Goal: Navigation & Orientation: Find specific page/section

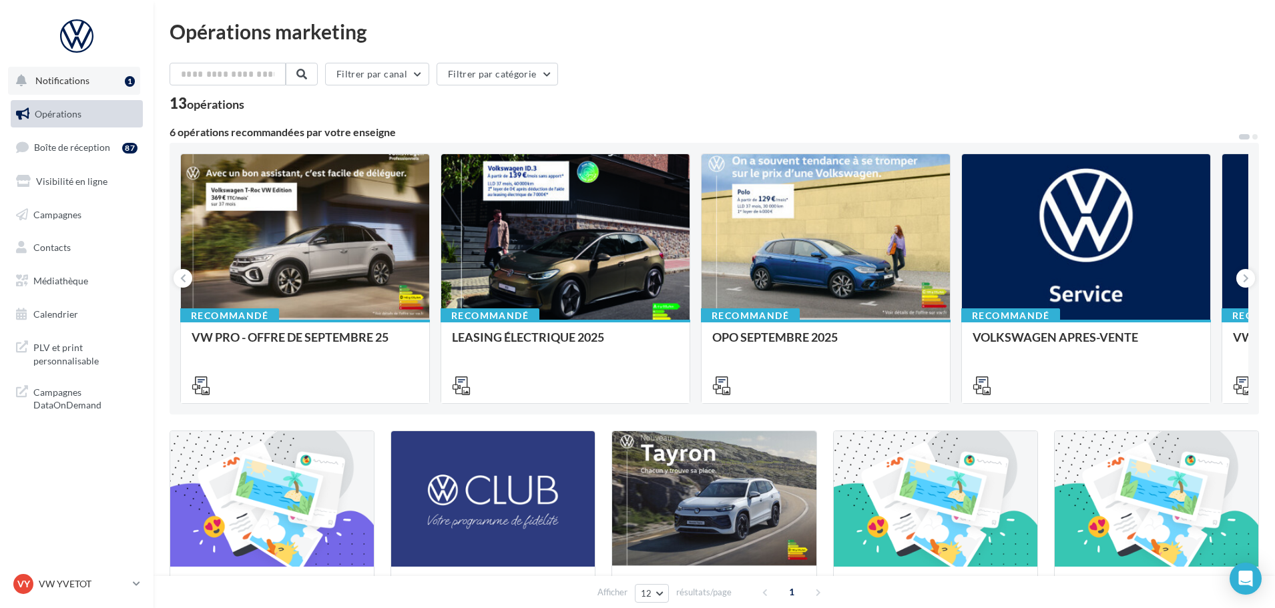
click at [121, 87] on button "Notifications 1" at bounding box center [74, 81] width 132 height 28
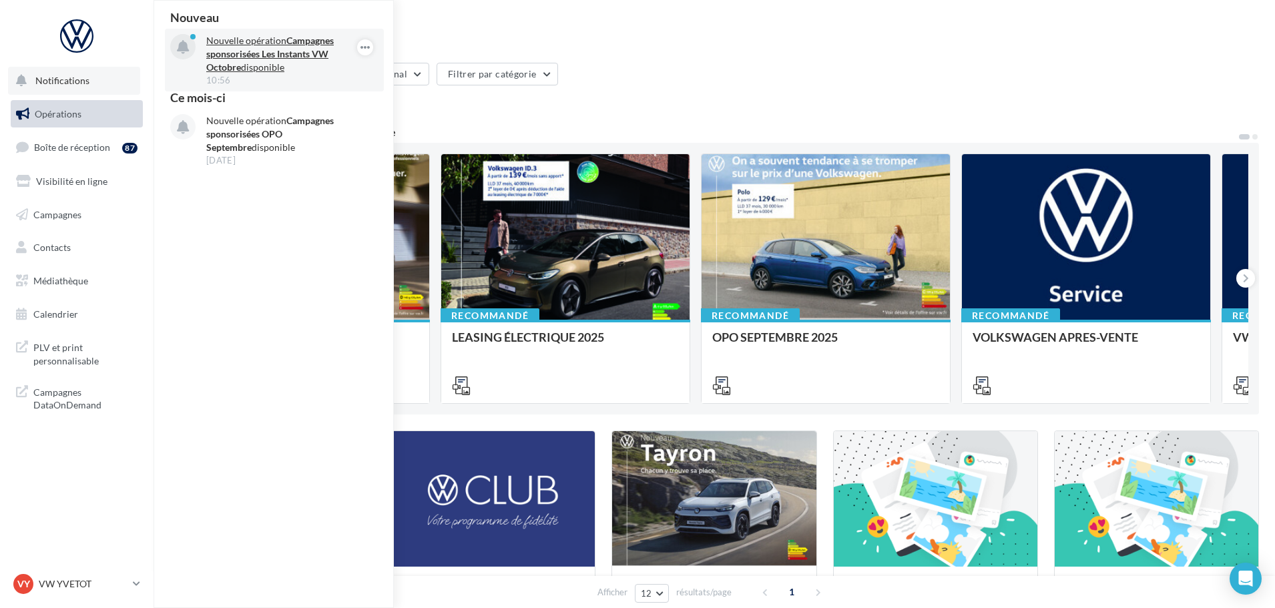
click at [301, 59] on strong "Campagnes sponsorisées Les Instants VW Octobre" at bounding box center [269, 54] width 127 height 38
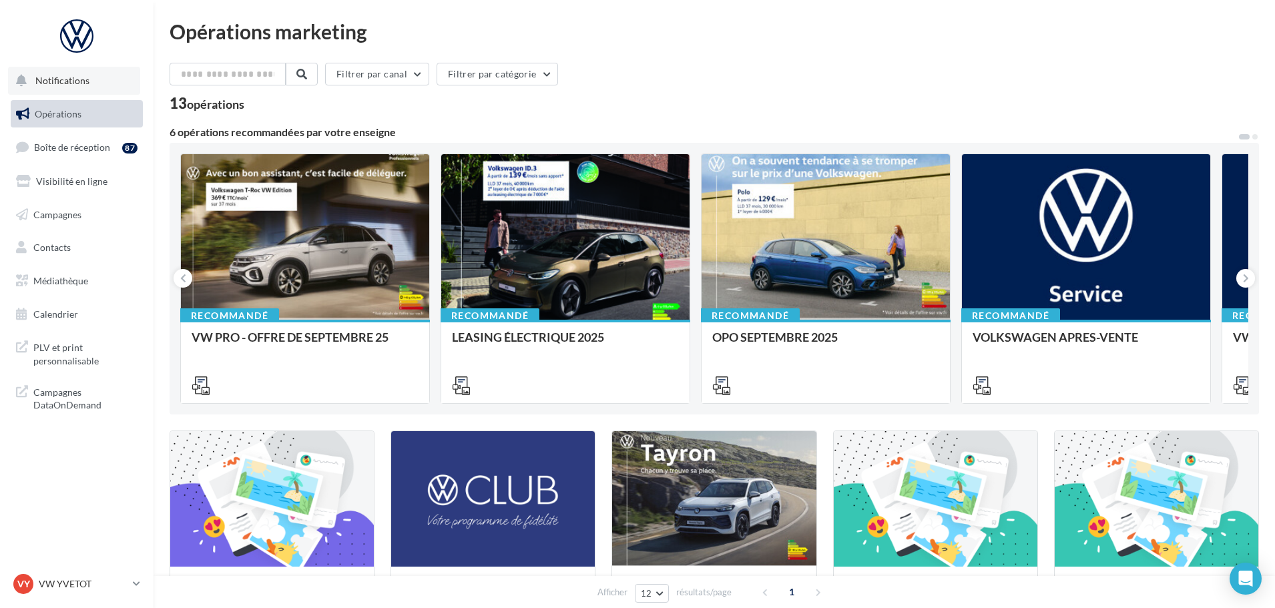
click at [86, 85] on span "Notifications" at bounding box center [62, 80] width 54 height 11
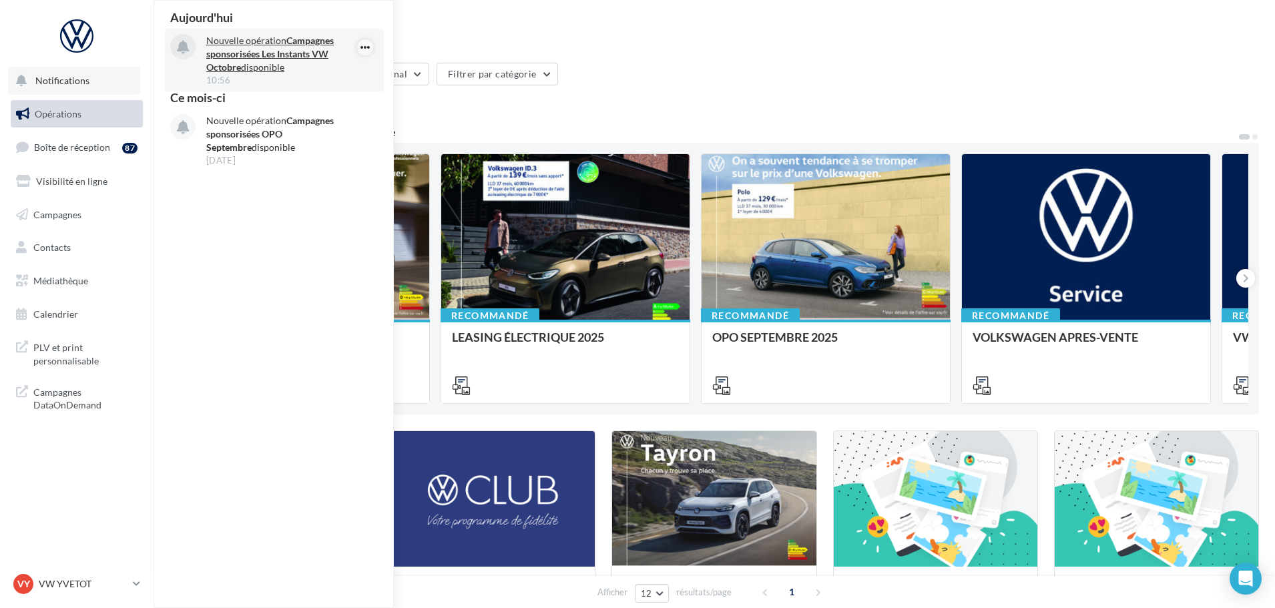
click at [361, 47] on icon "button" at bounding box center [365, 47] width 11 height 16
click at [286, 101] on button "Découvrir cette opération" at bounding box center [297, 104] width 151 height 31
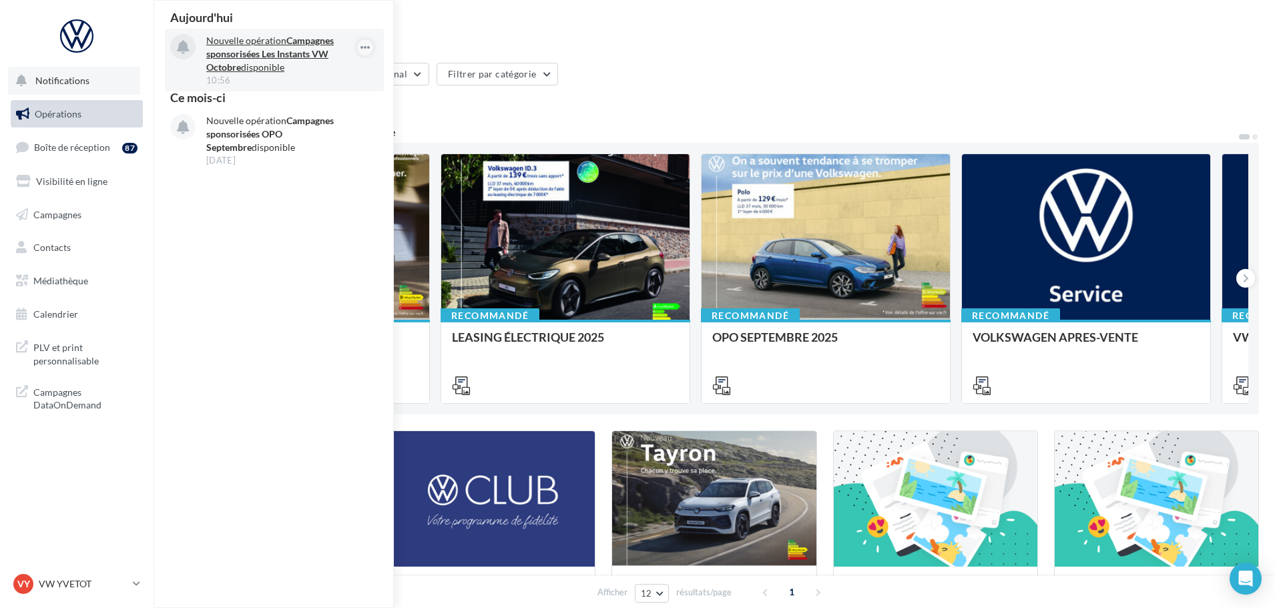
click at [647, 82] on div "Filtrer par canal Filtrer par catégorie" at bounding box center [713, 77] width 1089 height 28
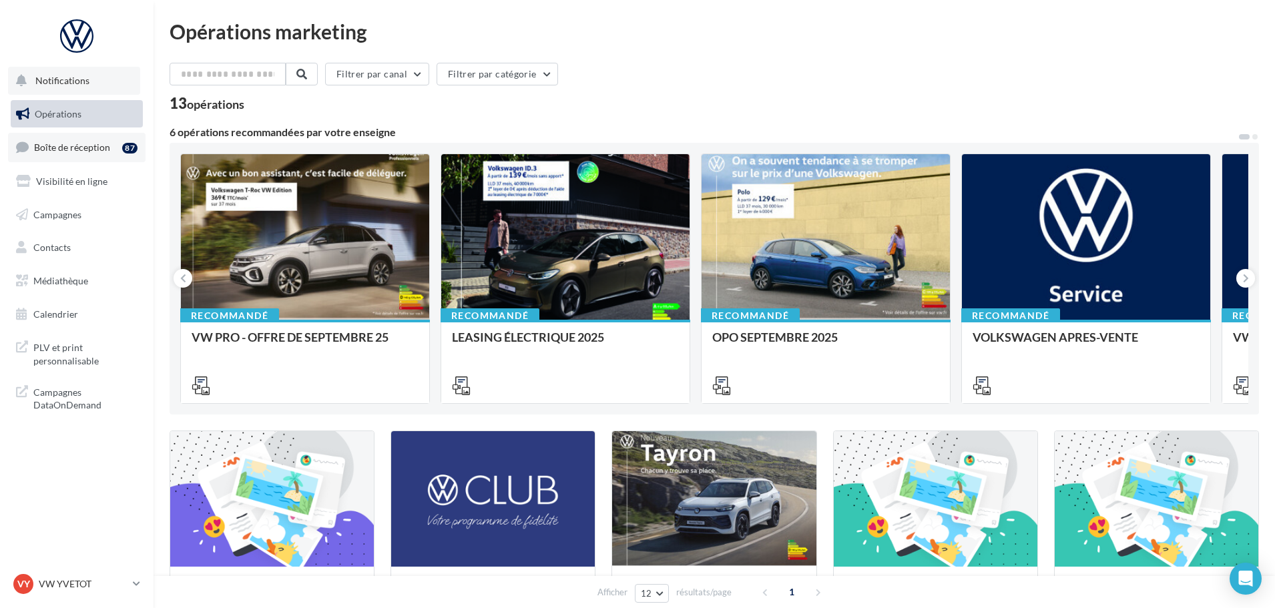
click at [102, 146] on span "Boîte de réception" at bounding box center [72, 146] width 76 height 11
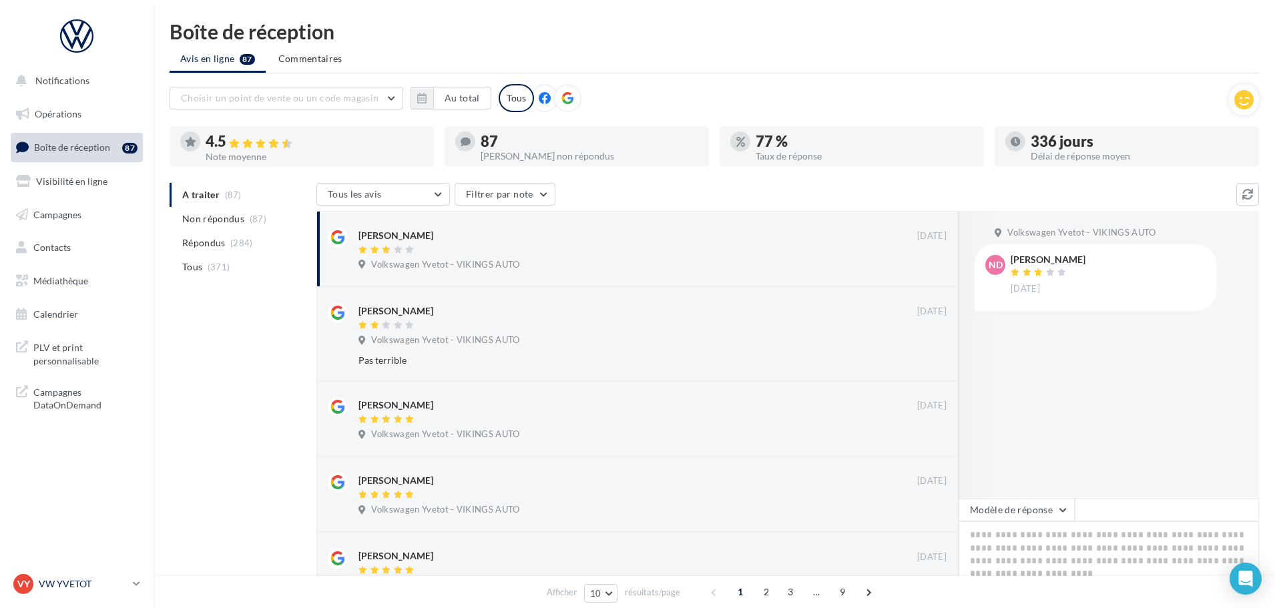
click at [83, 588] on p "VW YVETOT" at bounding box center [83, 583] width 89 height 13
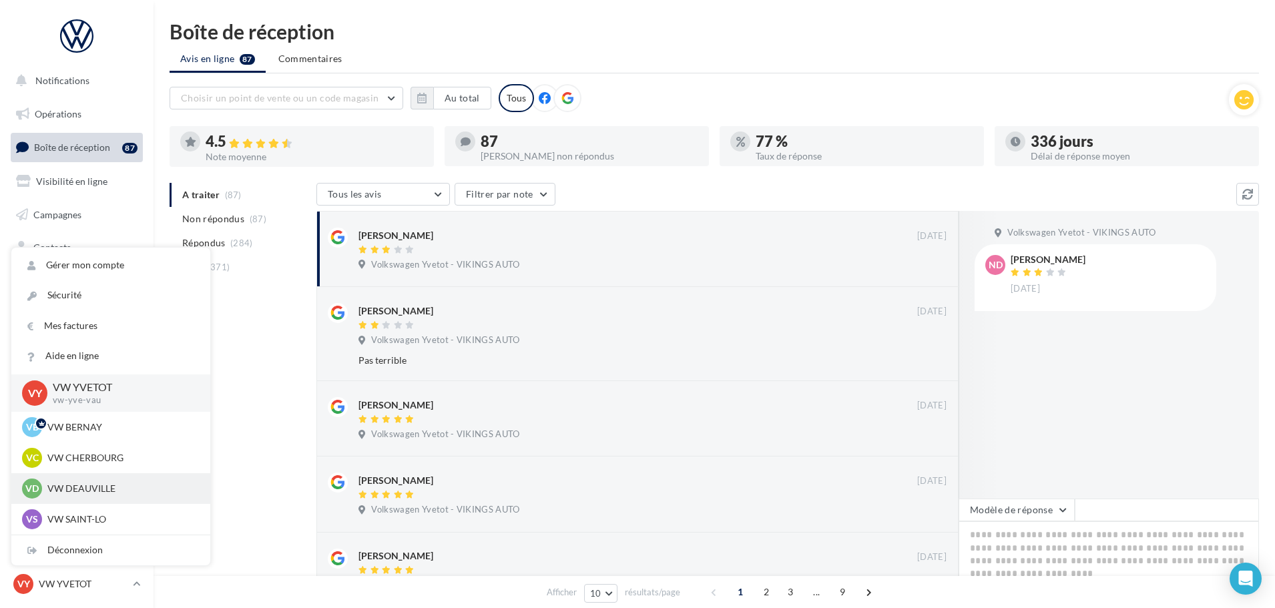
scroll to position [334, 0]
click at [113, 493] on p "VW CLEON" at bounding box center [120, 492] width 147 height 13
